Goal: Information Seeking & Learning: Learn about a topic

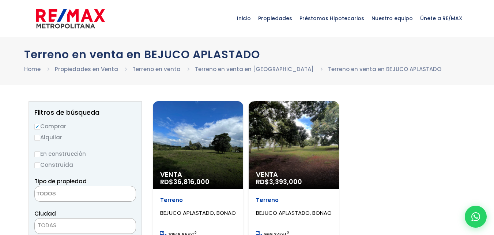
select select
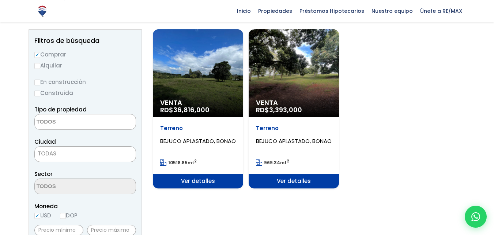
scroll to position [73, 0]
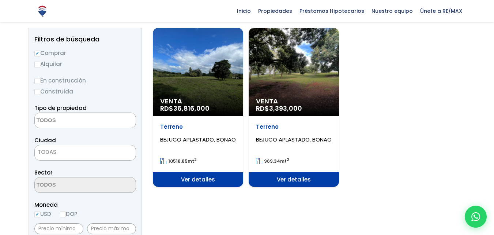
click at [224, 78] on div "Venta RD$ 36,816,000" at bounding box center [198, 72] width 90 height 88
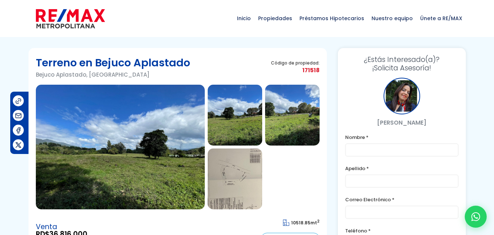
click at [239, 124] on img at bounding box center [235, 115] width 55 height 61
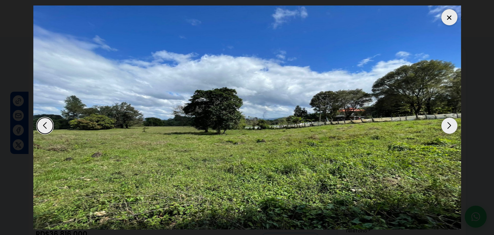
click at [454, 125] on div "Next slide" at bounding box center [450, 125] width 16 height 16
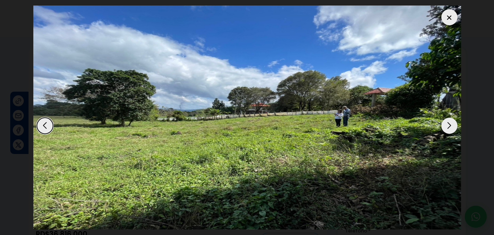
click at [448, 125] on div "Next slide" at bounding box center [450, 125] width 16 height 16
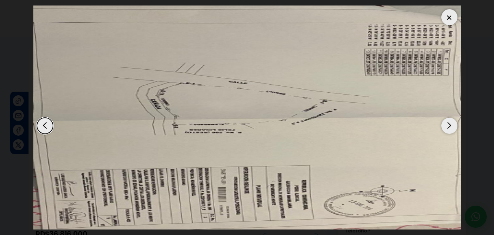
click at [447, 126] on div "Next slide" at bounding box center [450, 125] width 16 height 16
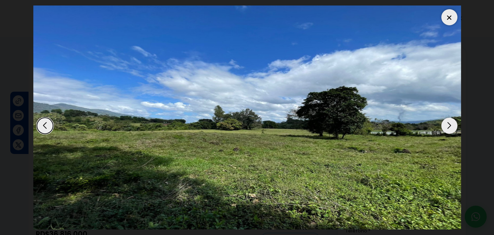
click at [447, 126] on div "Next slide" at bounding box center [450, 125] width 16 height 16
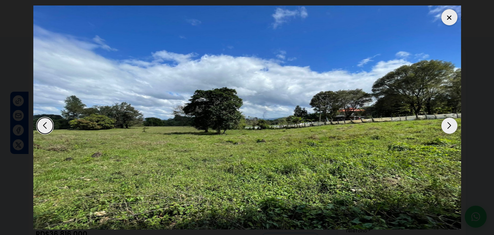
click at [447, 127] on div "Next slide" at bounding box center [450, 125] width 16 height 16
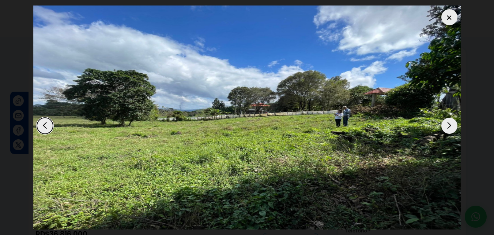
click at [447, 127] on div "Next slide" at bounding box center [450, 125] width 16 height 16
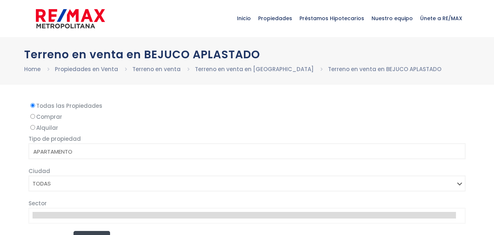
select select
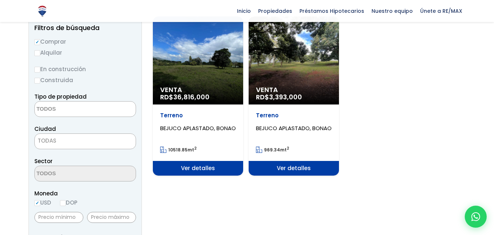
scroll to position [80, 0]
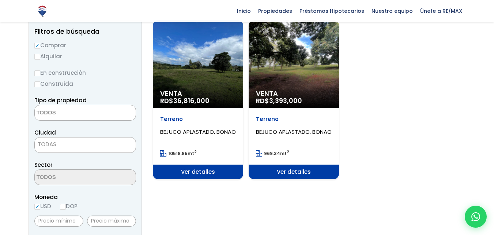
click at [209, 67] on div "Venta RD$ 36,816,000" at bounding box center [198, 64] width 90 height 88
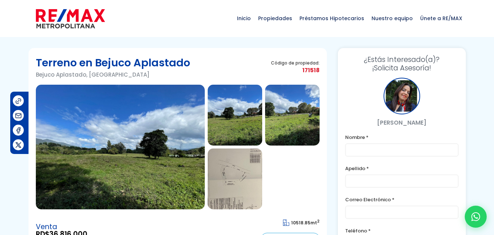
click at [230, 171] on img at bounding box center [235, 178] width 55 height 61
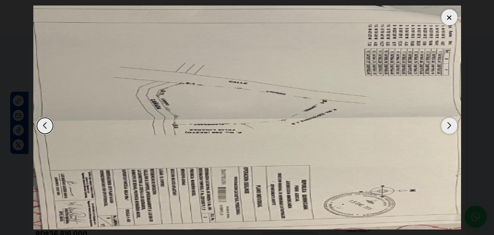
click at [43, 123] on div "Previous slide" at bounding box center [45, 125] width 16 height 16
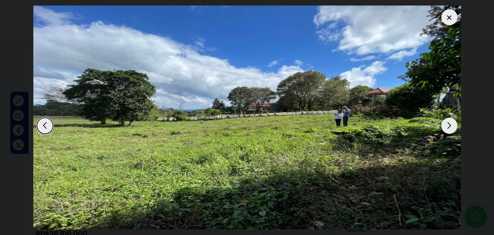
click at [48, 124] on div "Previous slide" at bounding box center [45, 125] width 16 height 16
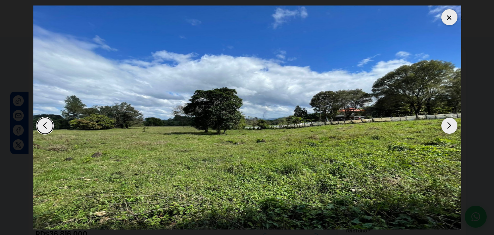
click at [49, 125] on div "Previous slide" at bounding box center [45, 125] width 16 height 16
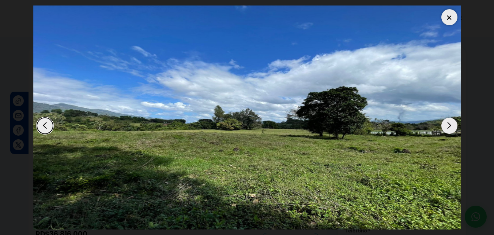
click at [50, 125] on div "Previous slide" at bounding box center [45, 125] width 16 height 16
